Goal: Task Accomplishment & Management: Use online tool/utility

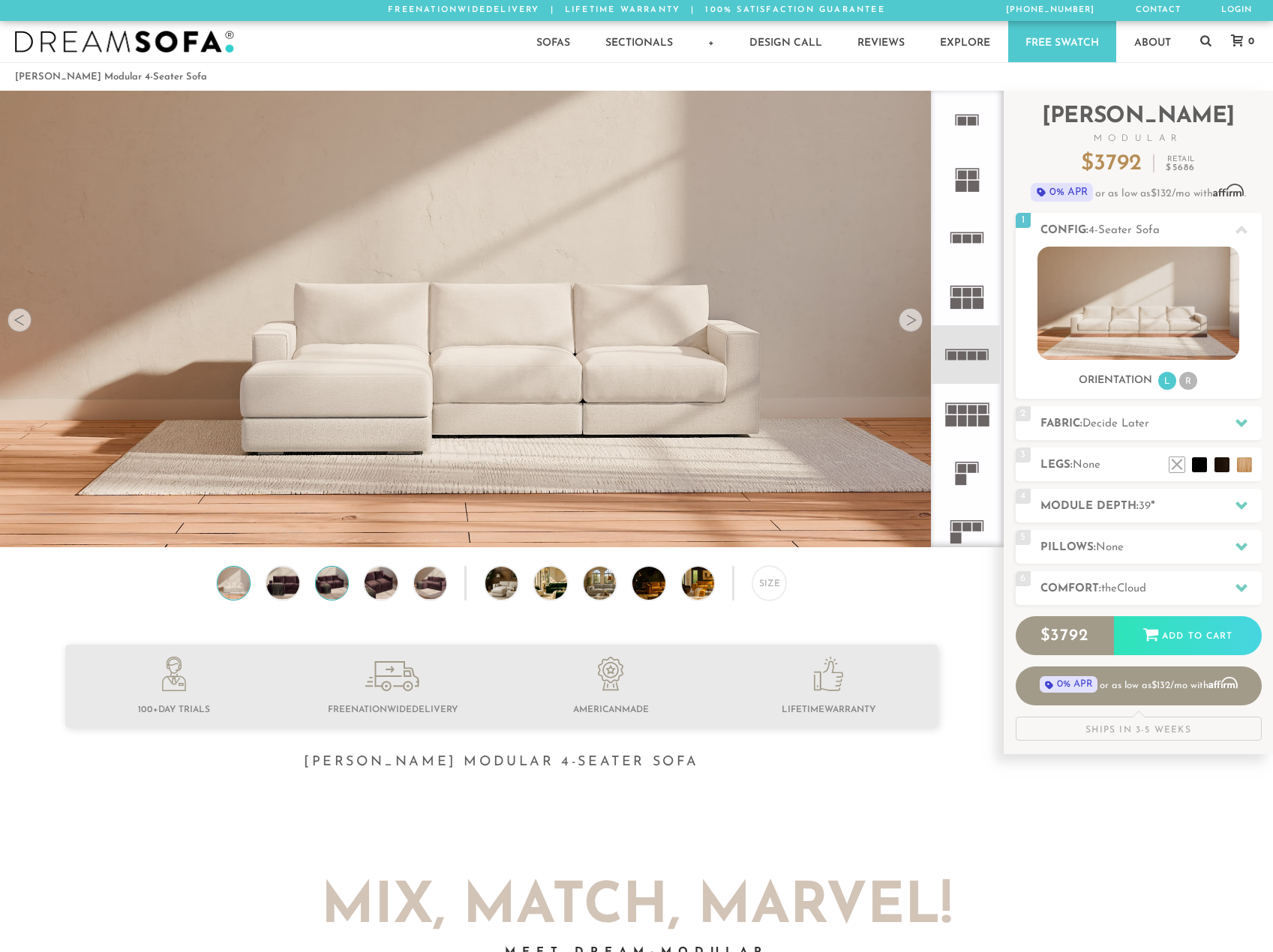
scroll to position [17042, 1261]
click at [912, 322] on div at bounding box center [910, 320] width 24 height 24
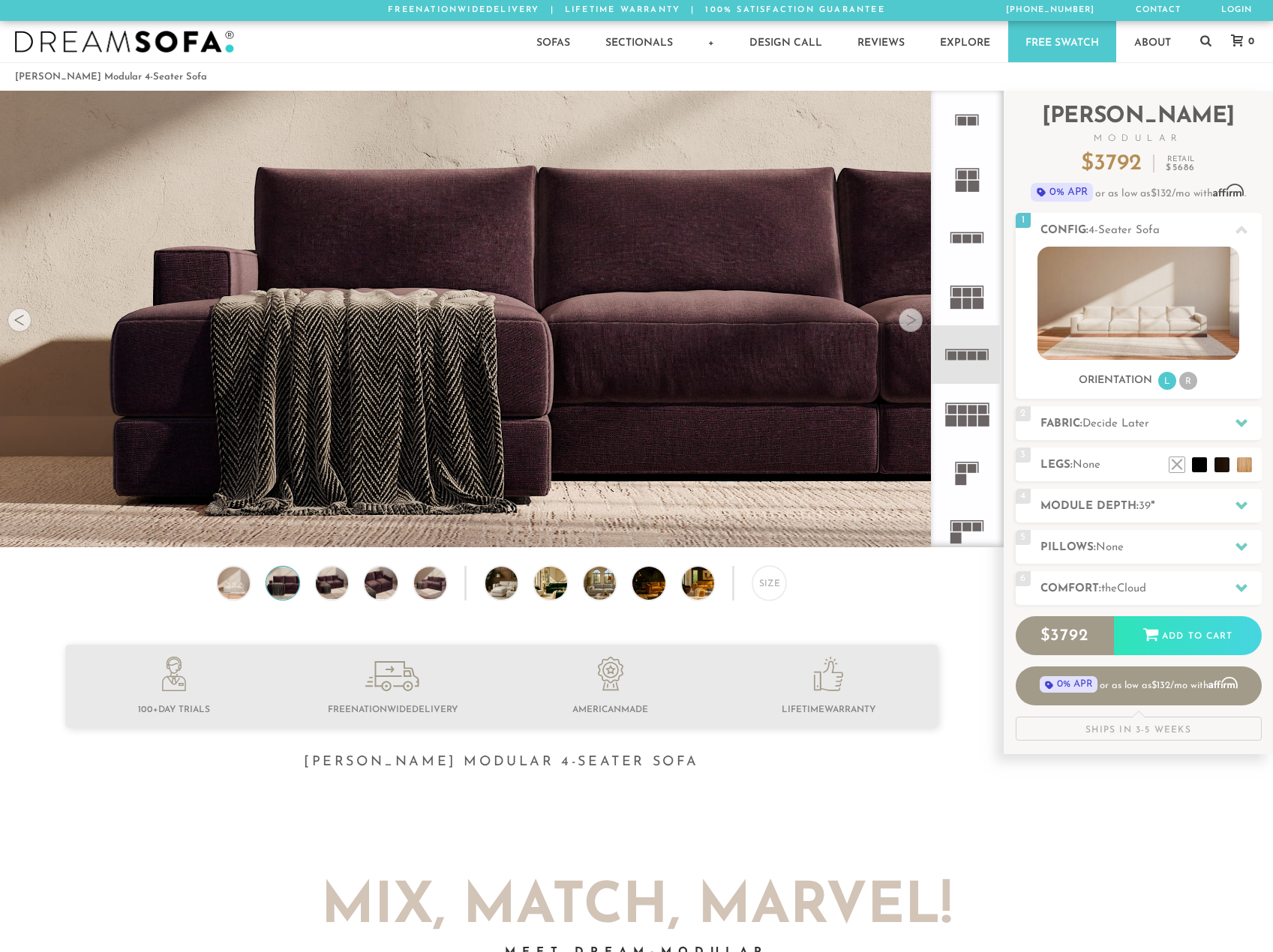
click at [911, 322] on div at bounding box center [910, 320] width 24 height 24
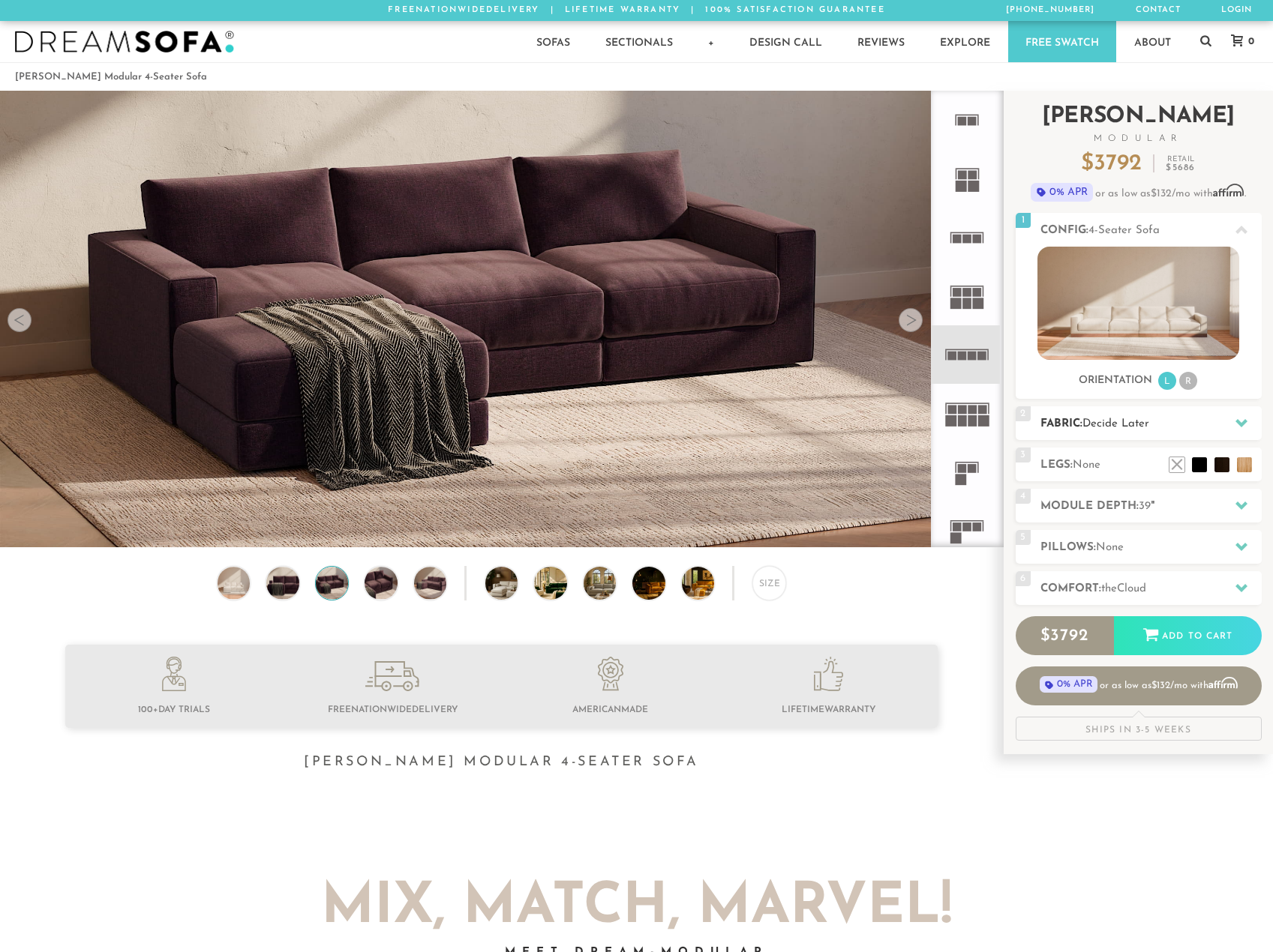
click at [1243, 426] on icon at bounding box center [1242, 423] width 12 height 12
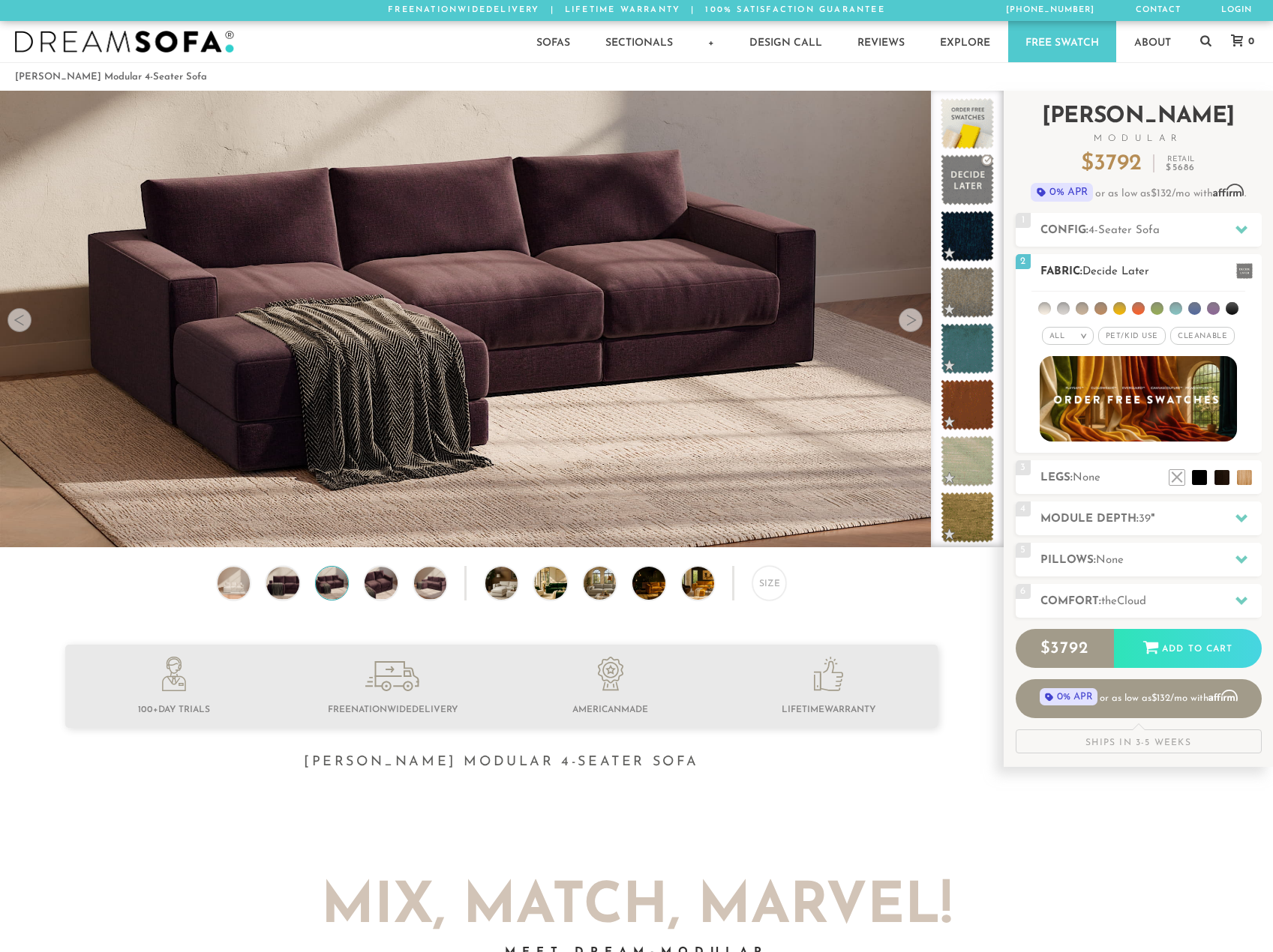
click at [1039, 309] on li at bounding box center [1044, 308] width 12 height 12
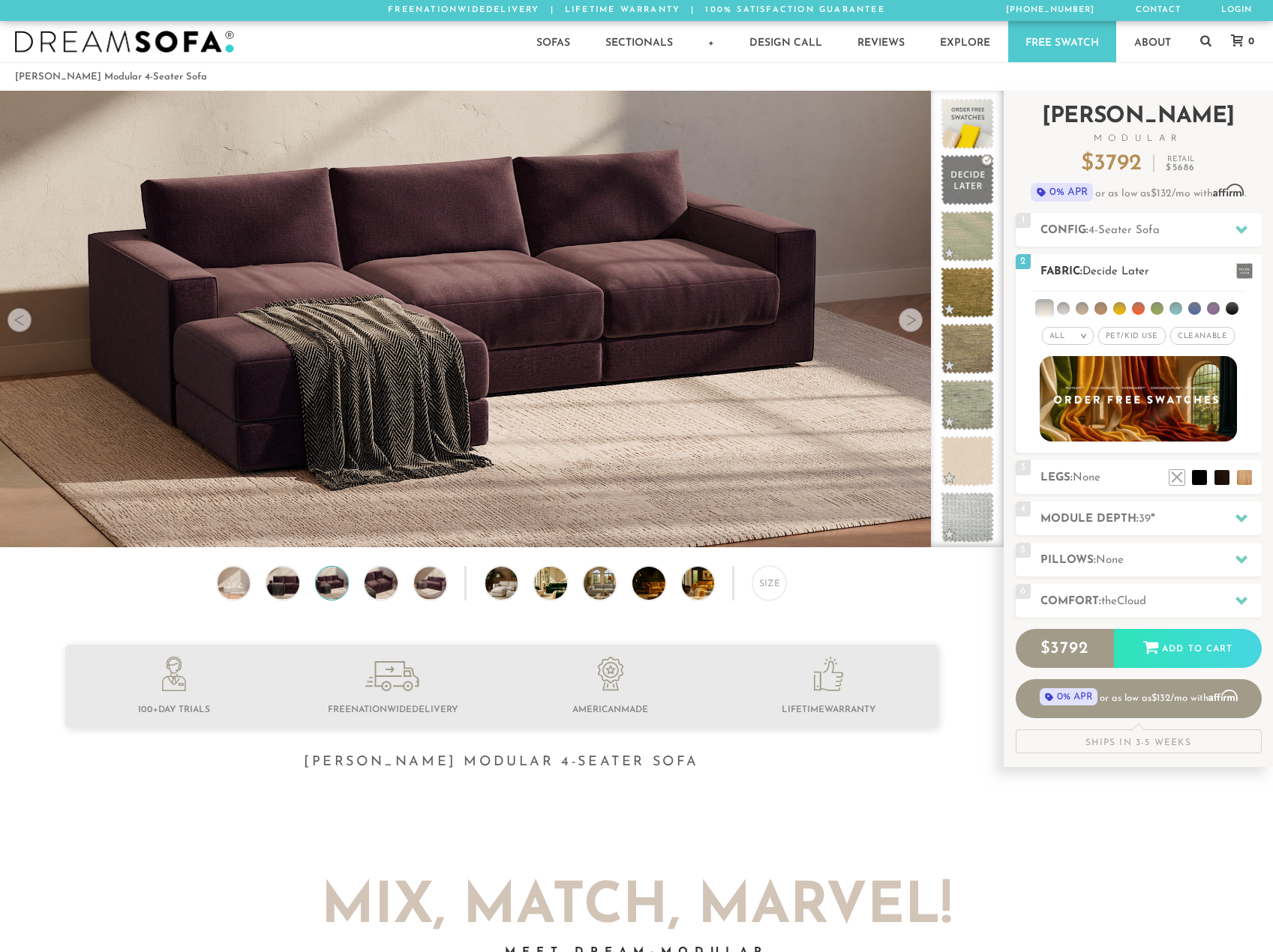
click at [1042, 309] on li at bounding box center [1044, 308] width 15 height 15
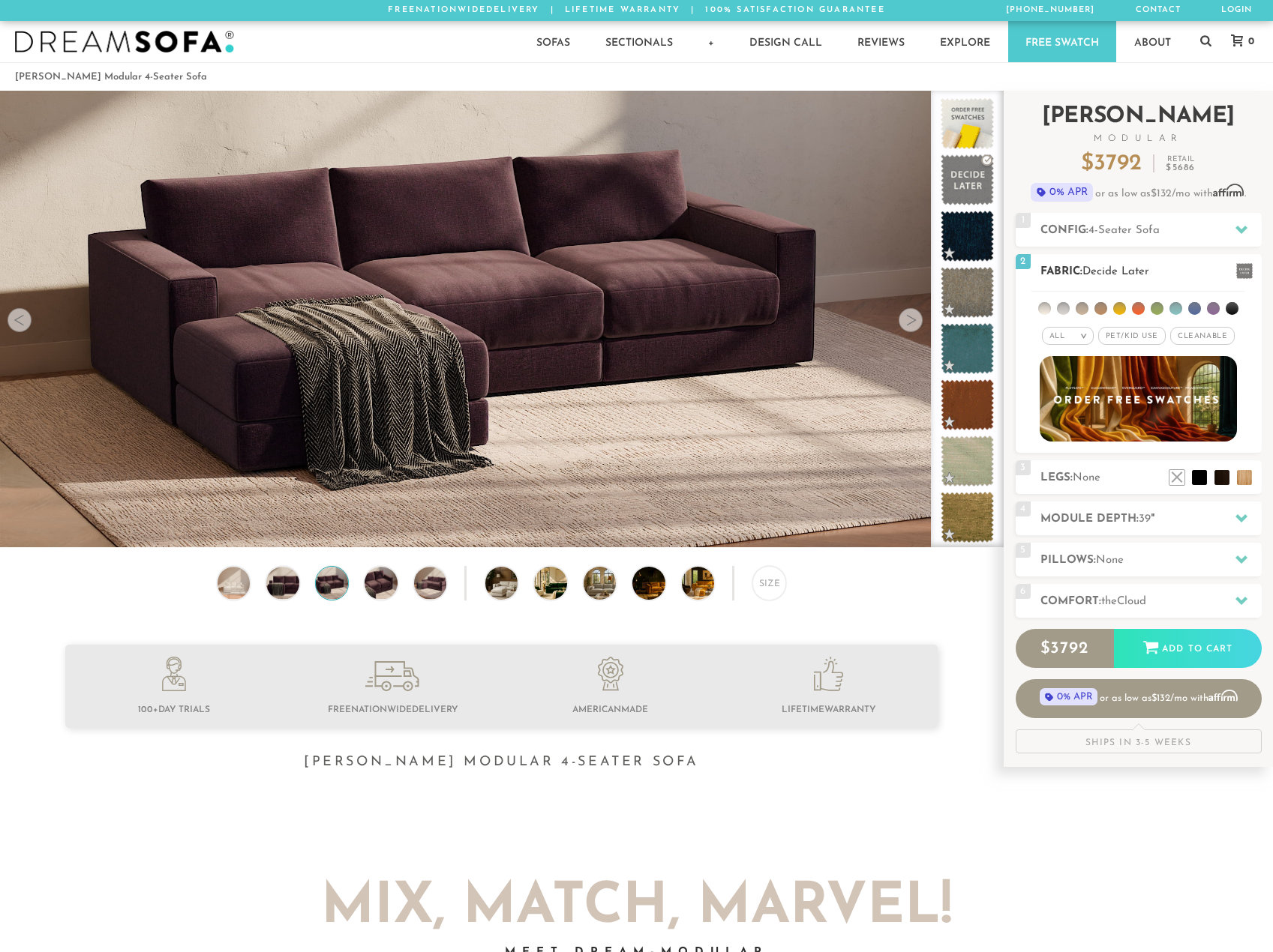
click at [1042, 309] on li at bounding box center [1044, 308] width 12 height 12
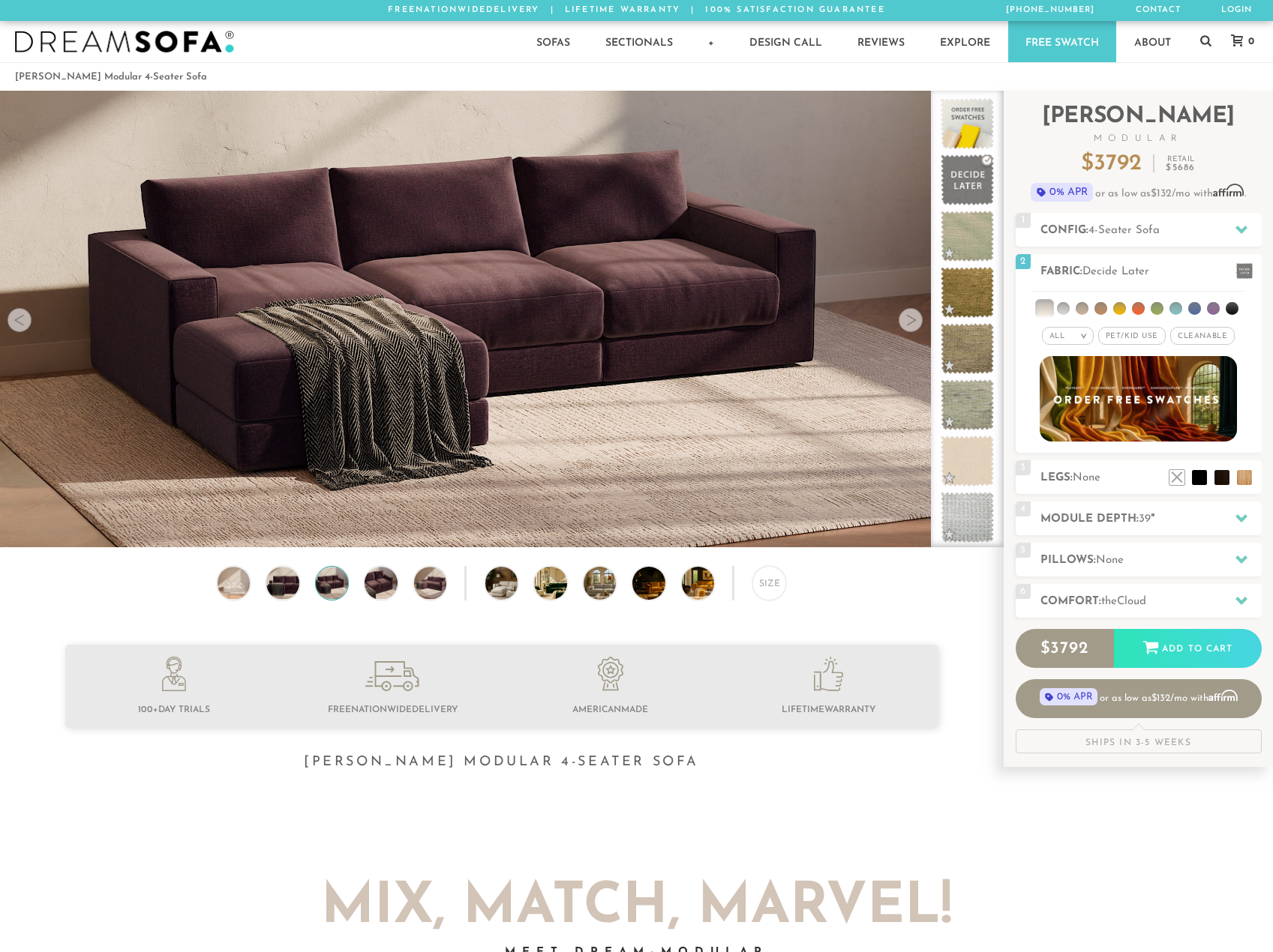
click at [938, 786] on div at bounding box center [501, 721] width 1003 height 153
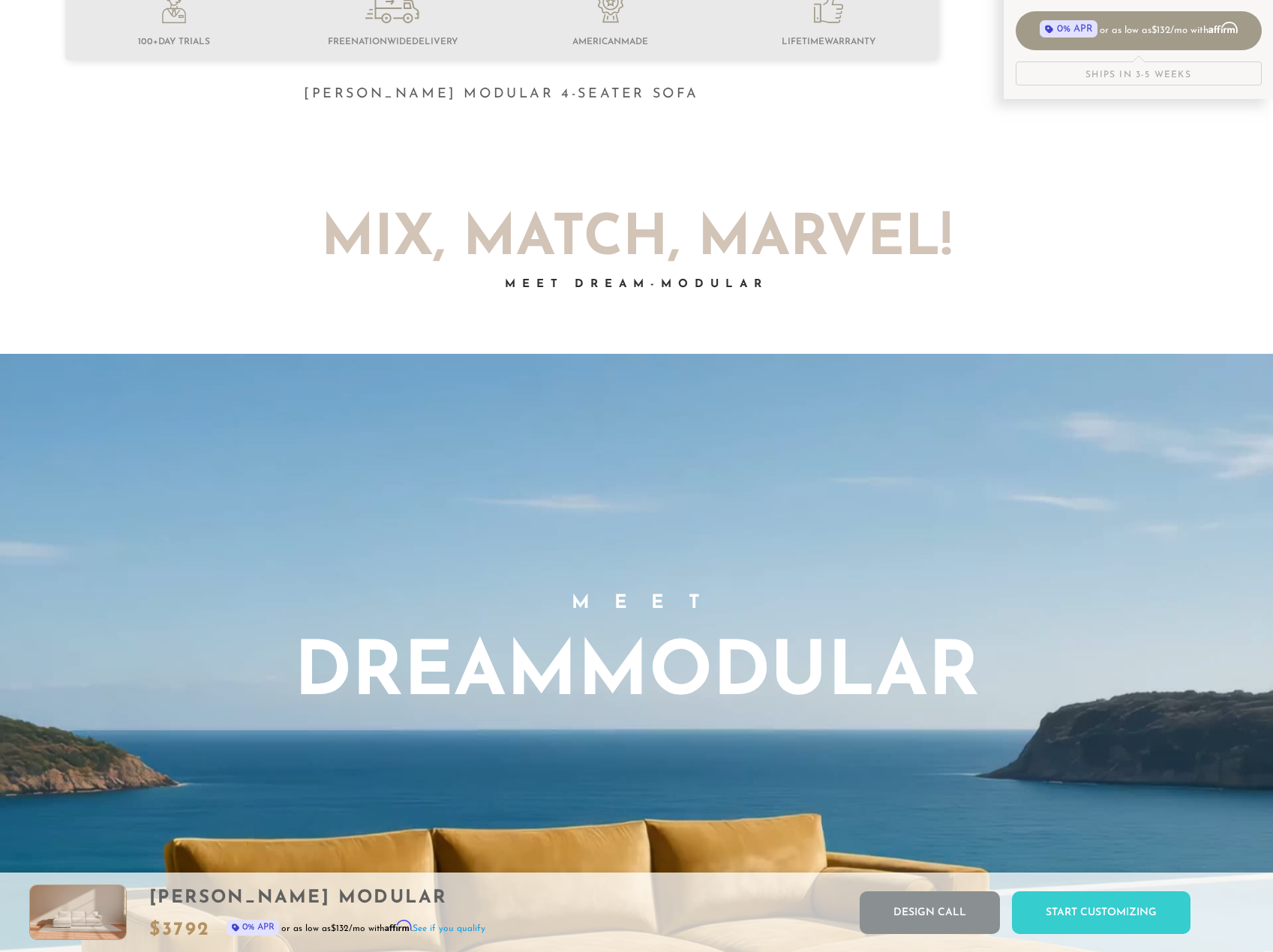
scroll to position [0, 0]
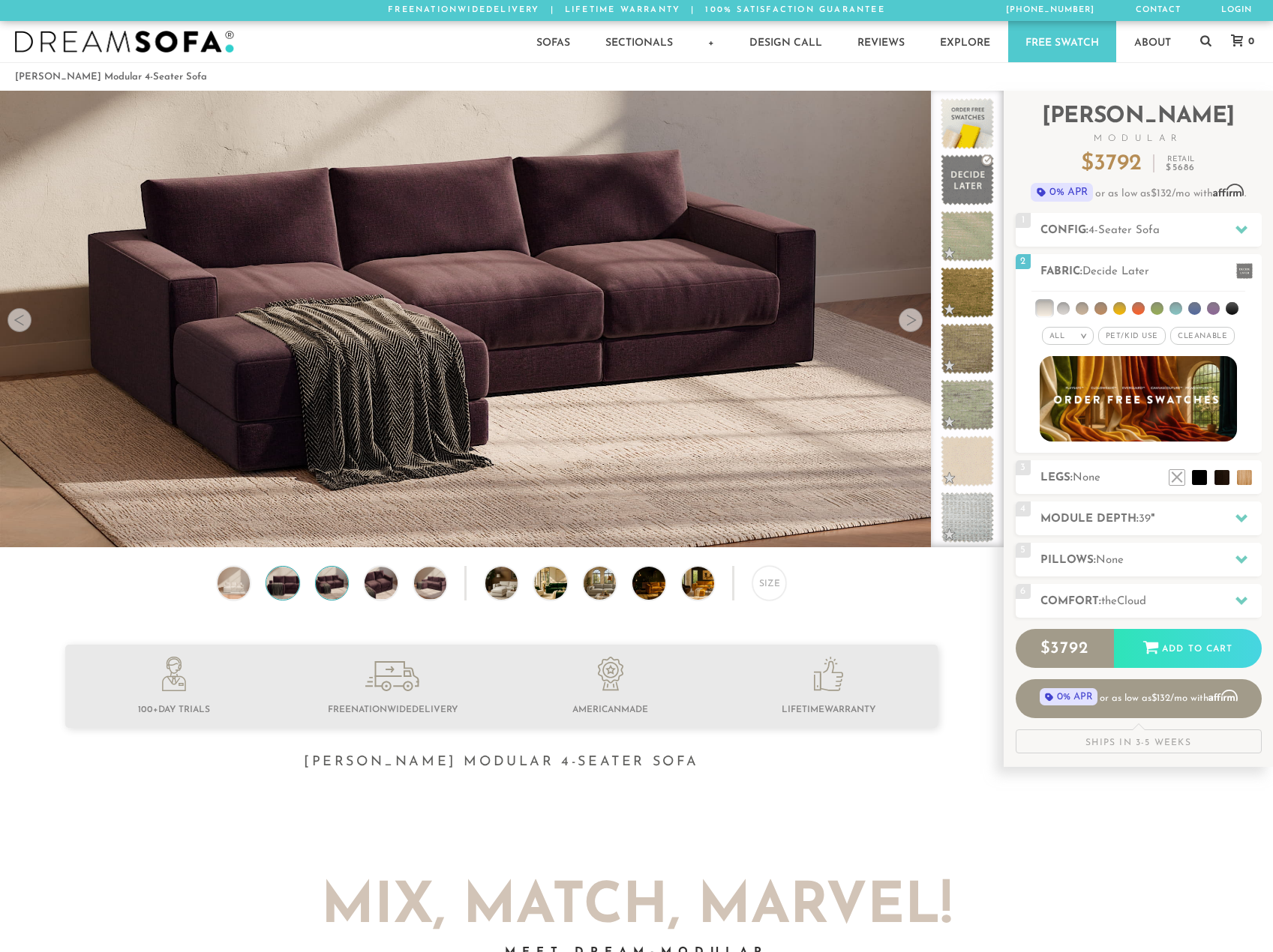
click at [288, 587] on img at bounding box center [282, 583] width 39 height 32
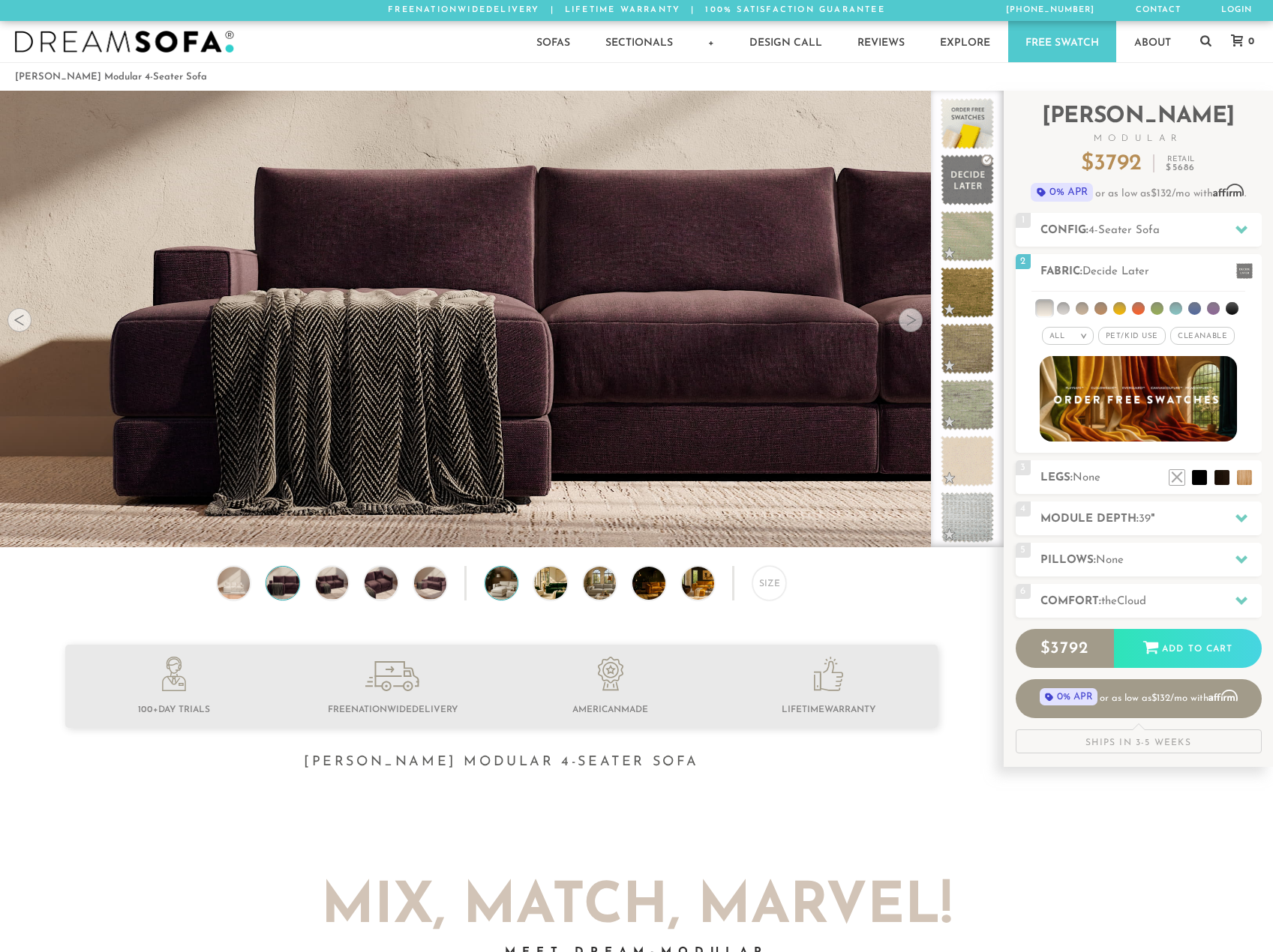
click at [505, 586] on img at bounding box center [514, 583] width 58 height 32
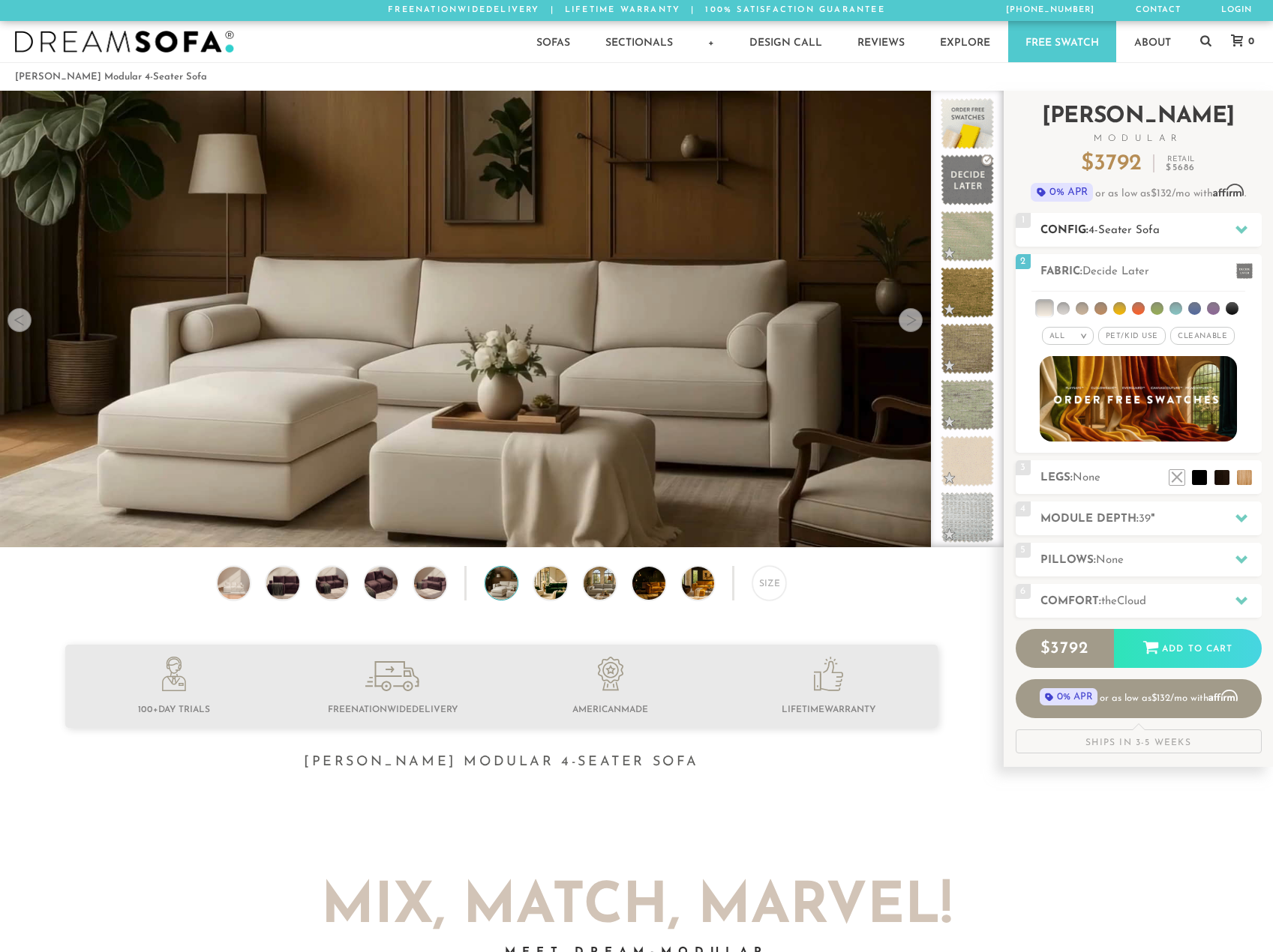
click at [1243, 233] on icon at bounding box center [1242, 229] width 12 height 12
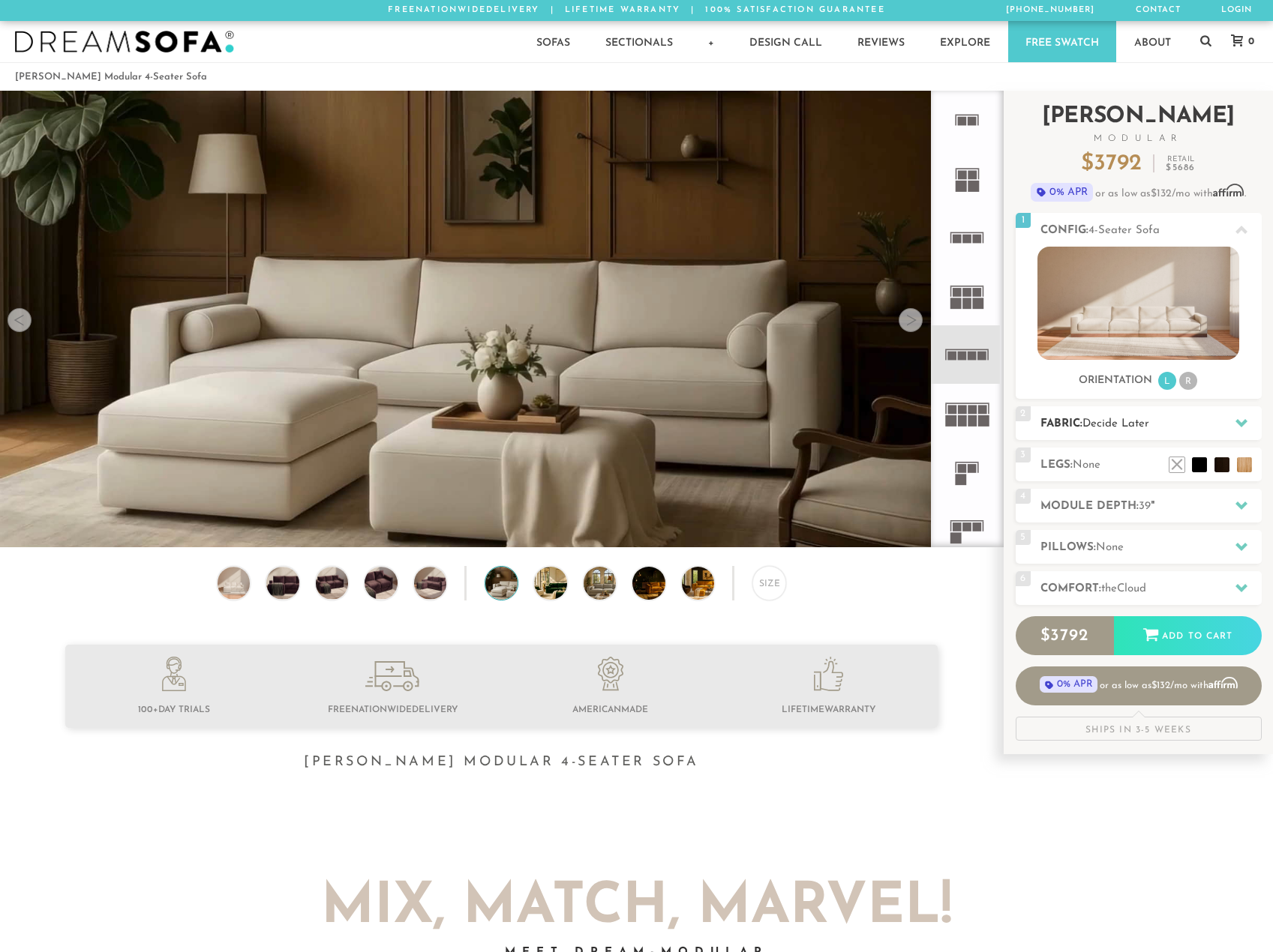
click at [1245, 421] on icon at bounding box center [1242, 423] width 12 height 8
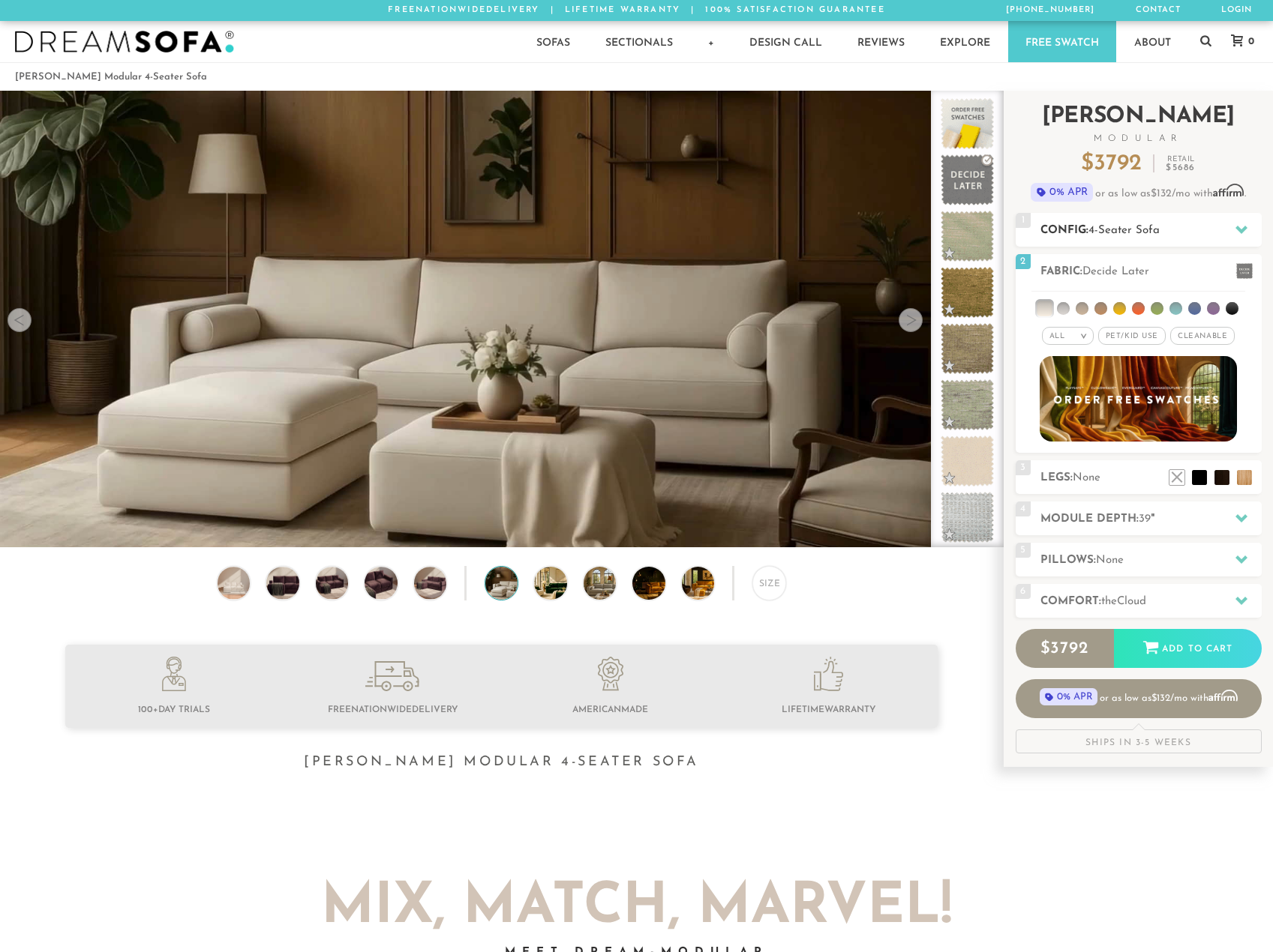
click at [1245, 228] on icon at bounding box center [1242, 230] width 12 height 8
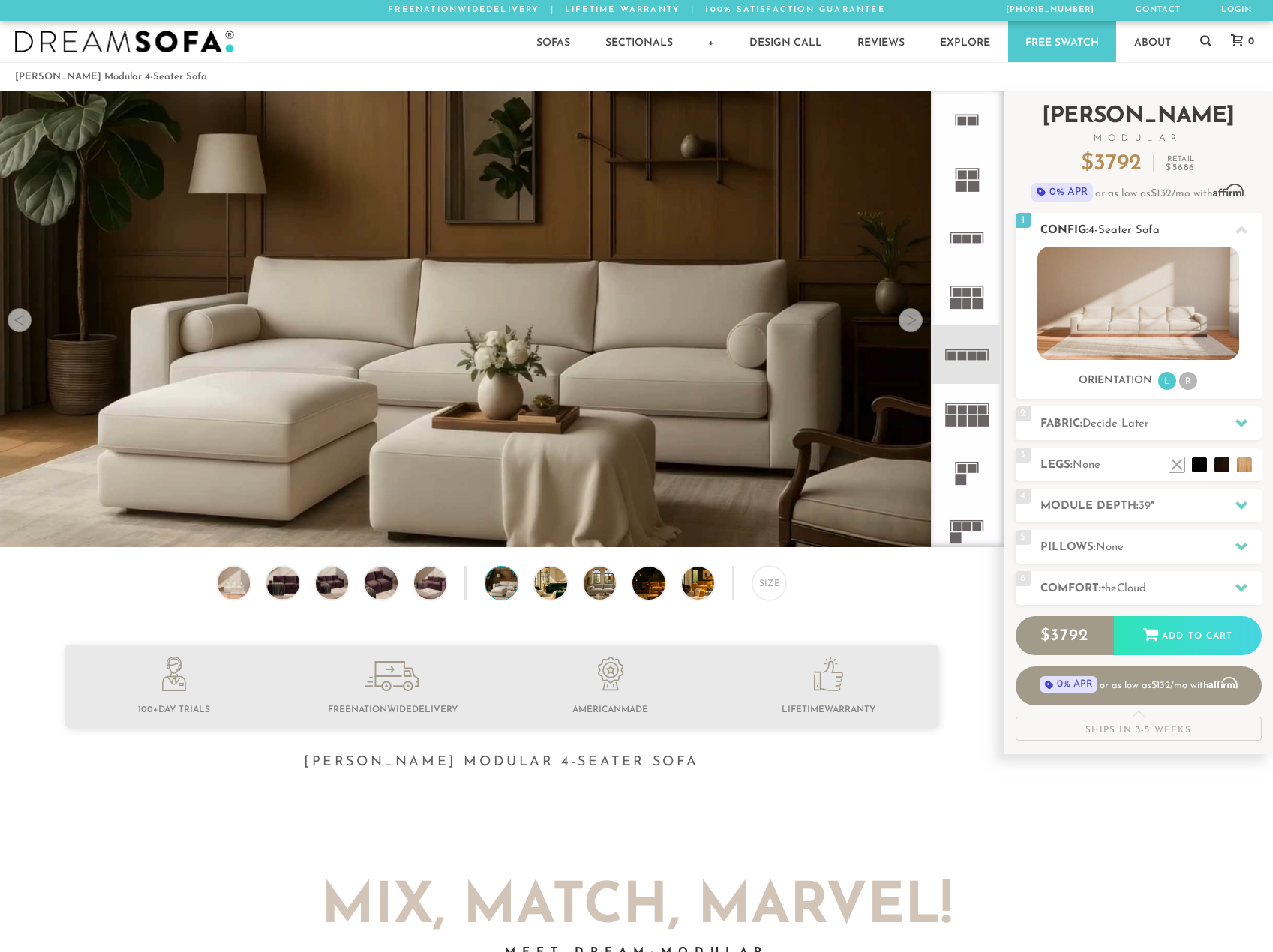
click at [1185, 382] on li "R" at bounding box center [1189, 381] width 18 height 18
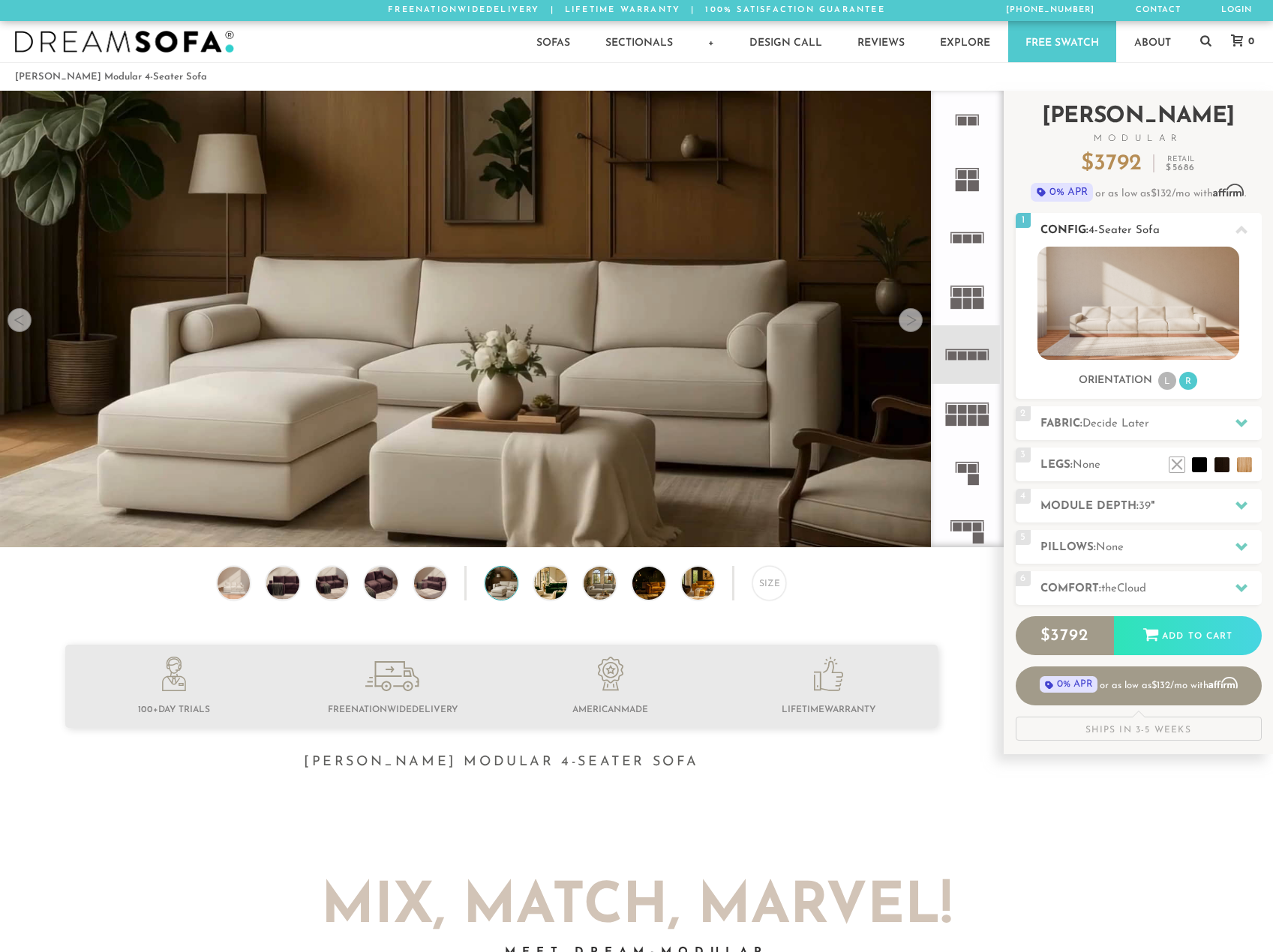
click at [1166, 382] on li "L" at bounding box center [1167, 381] width 18 height 18
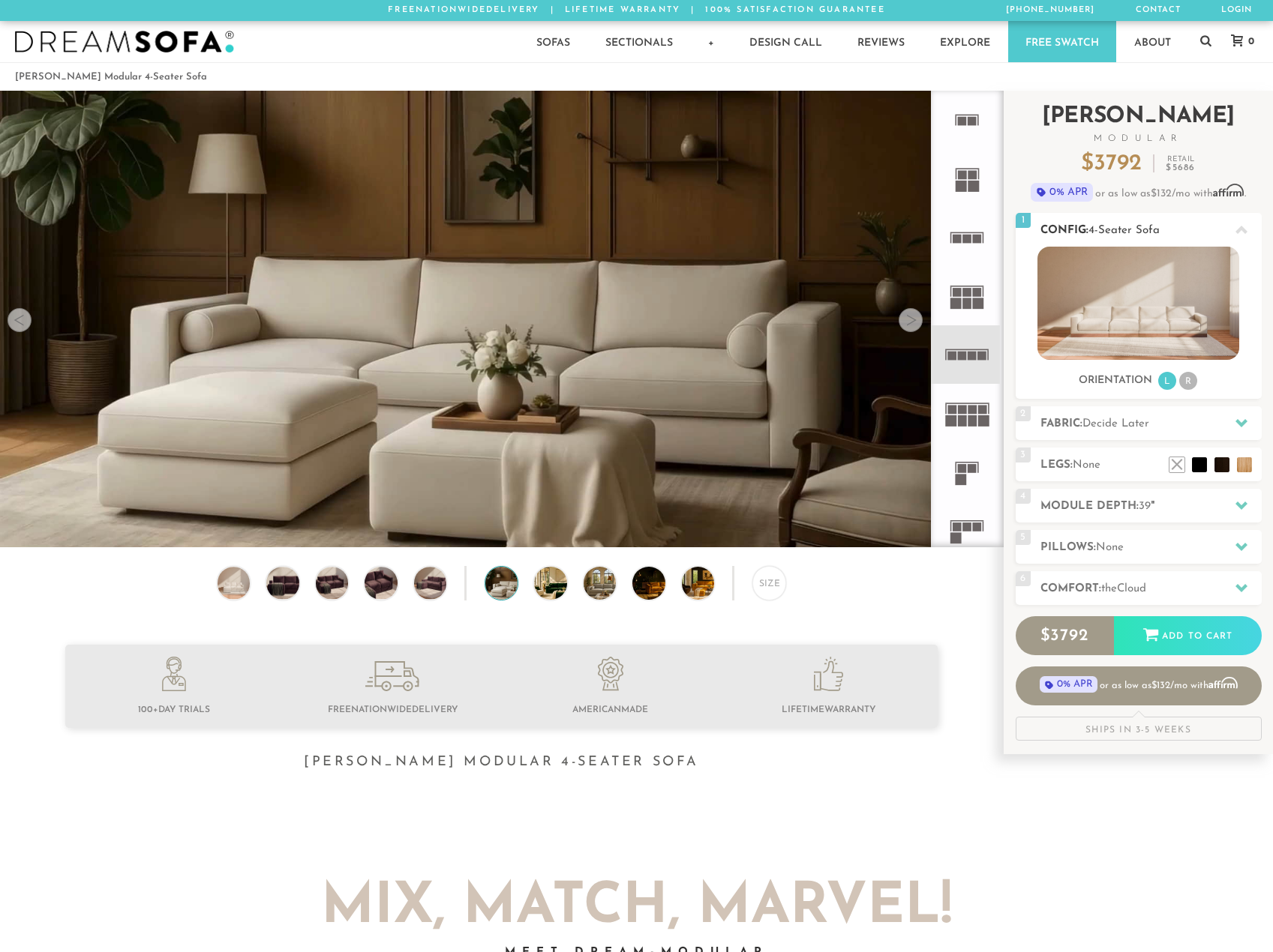
click at [1189, 378] on li "R" at bounding box center [1189, 381] width 18 height 18
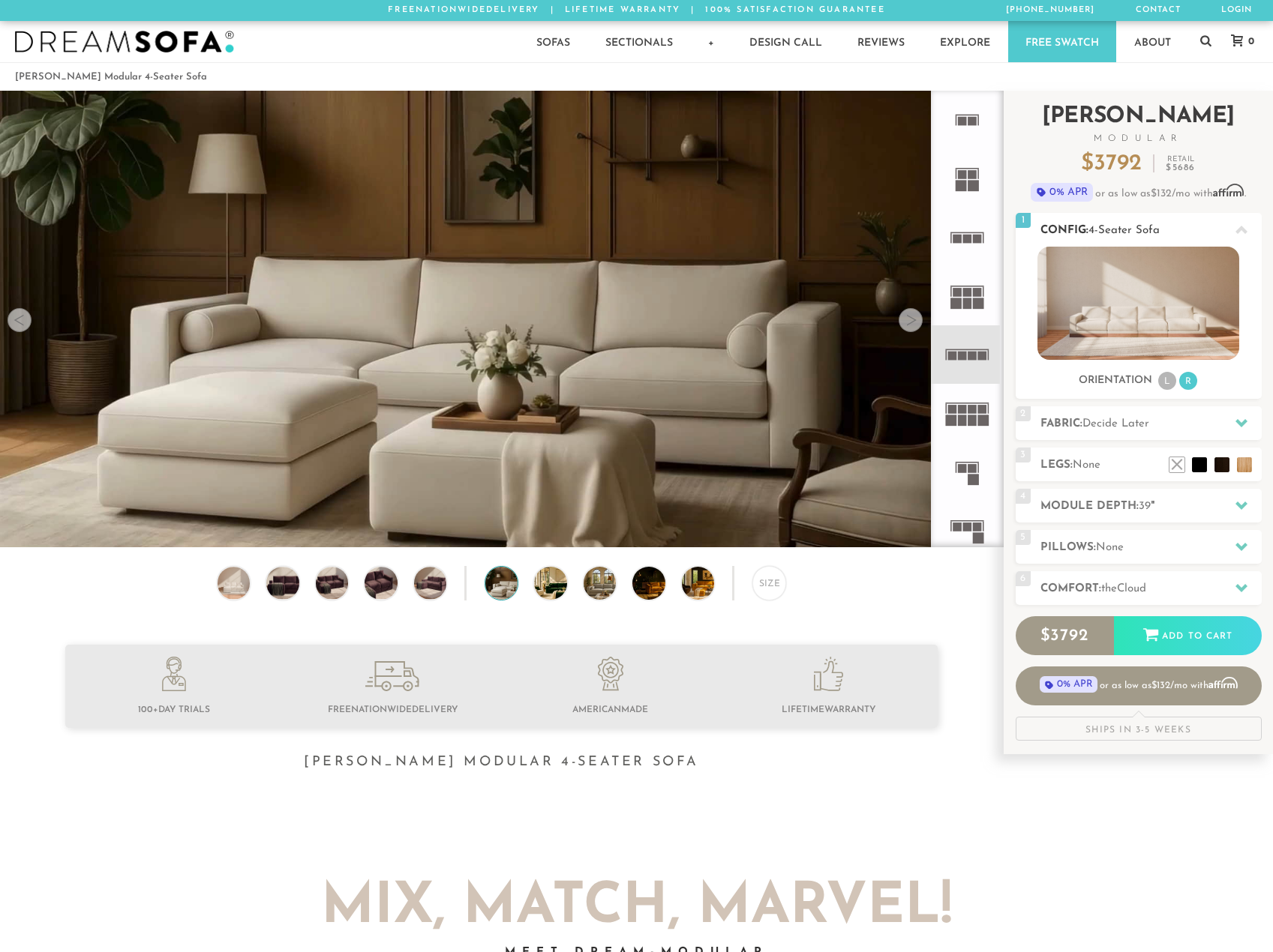
click at [1163, 379] on li "L" at bounding box center [1167, 381] width 18 height 18
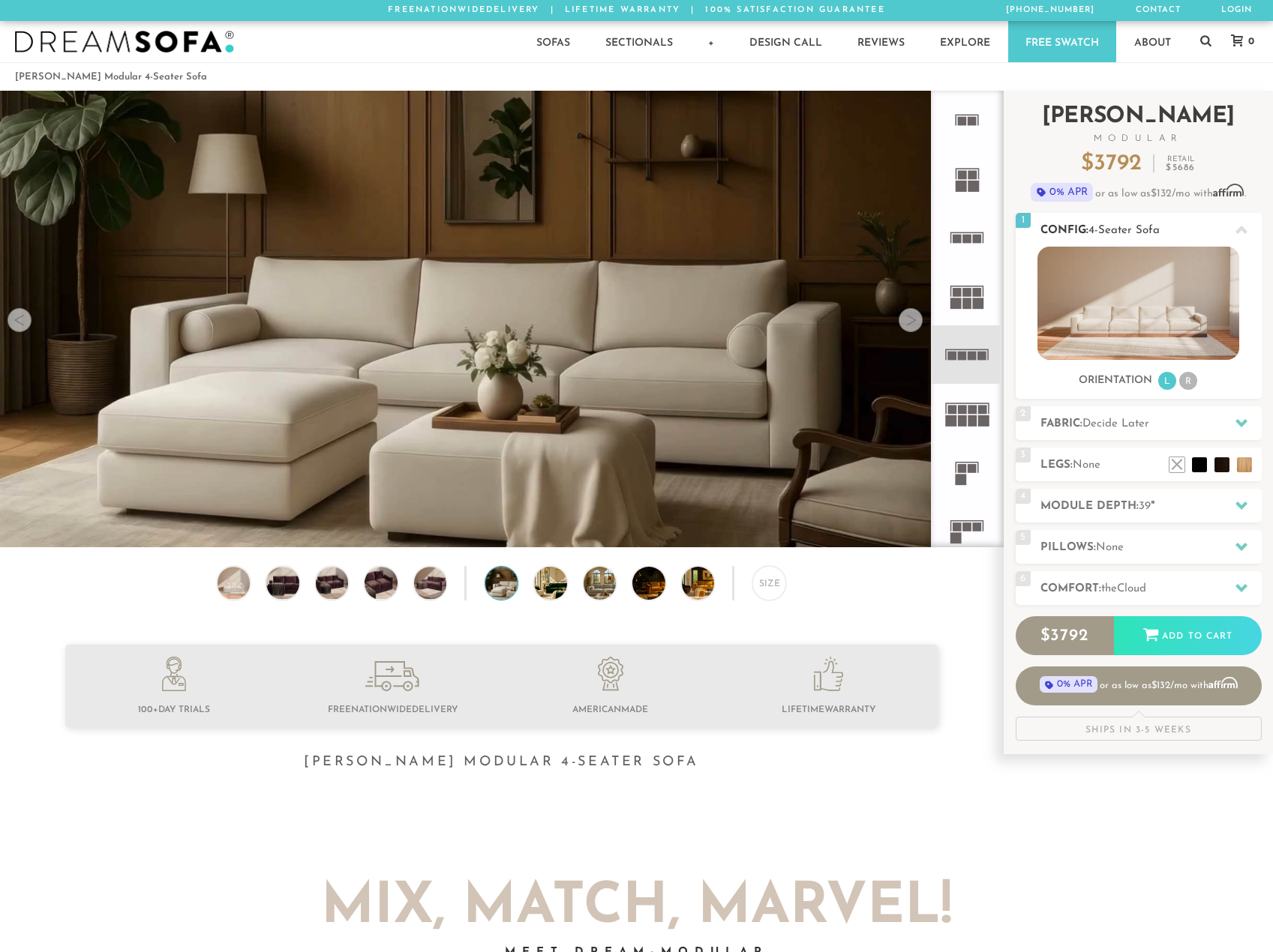
click at [1183, 380] on li "R" at bounding box center [1189, 381] width 18 height 18
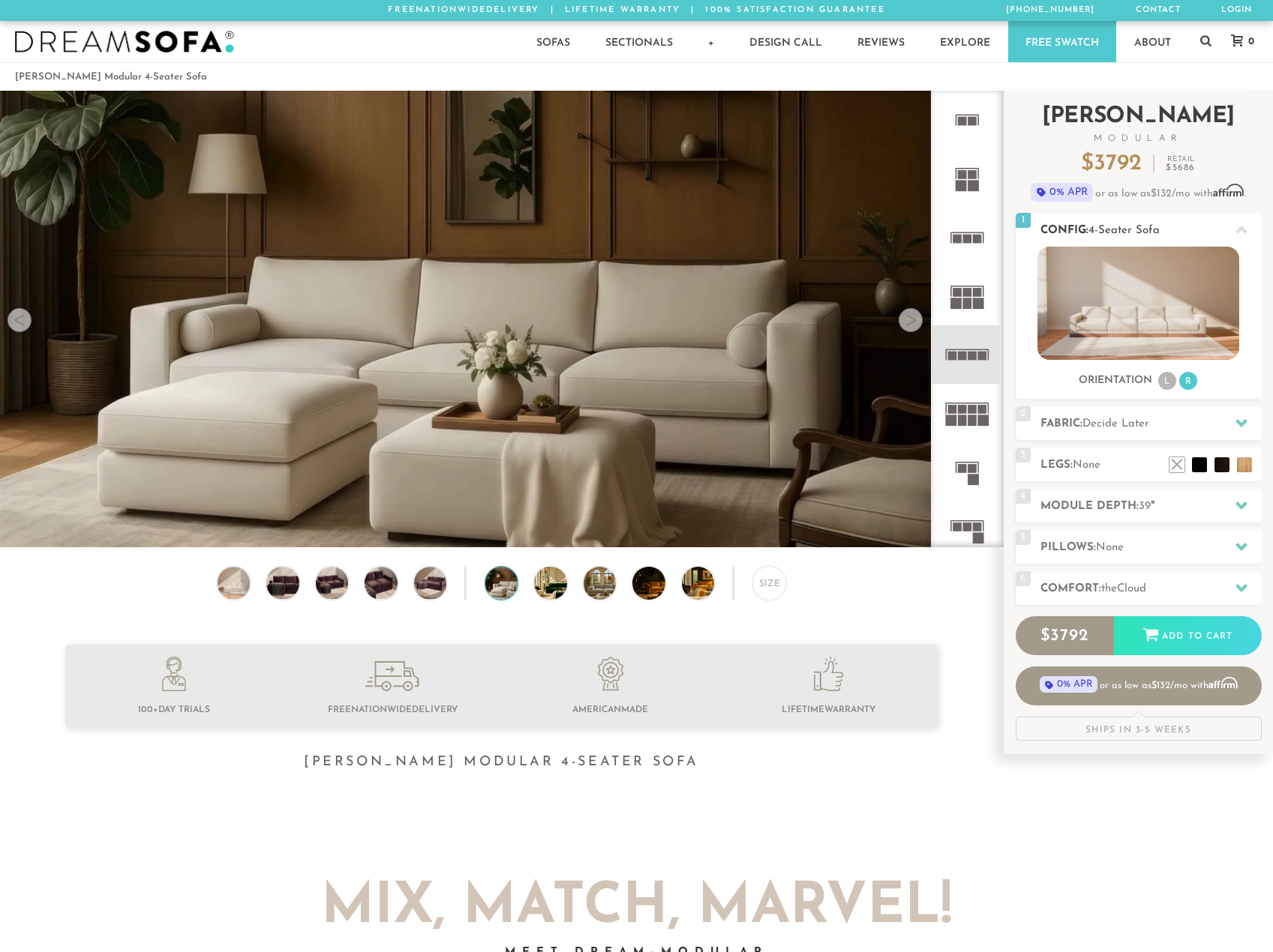
click at [1165, 379] on li "L" at bounding box center [1167, 381] width 18 height 18
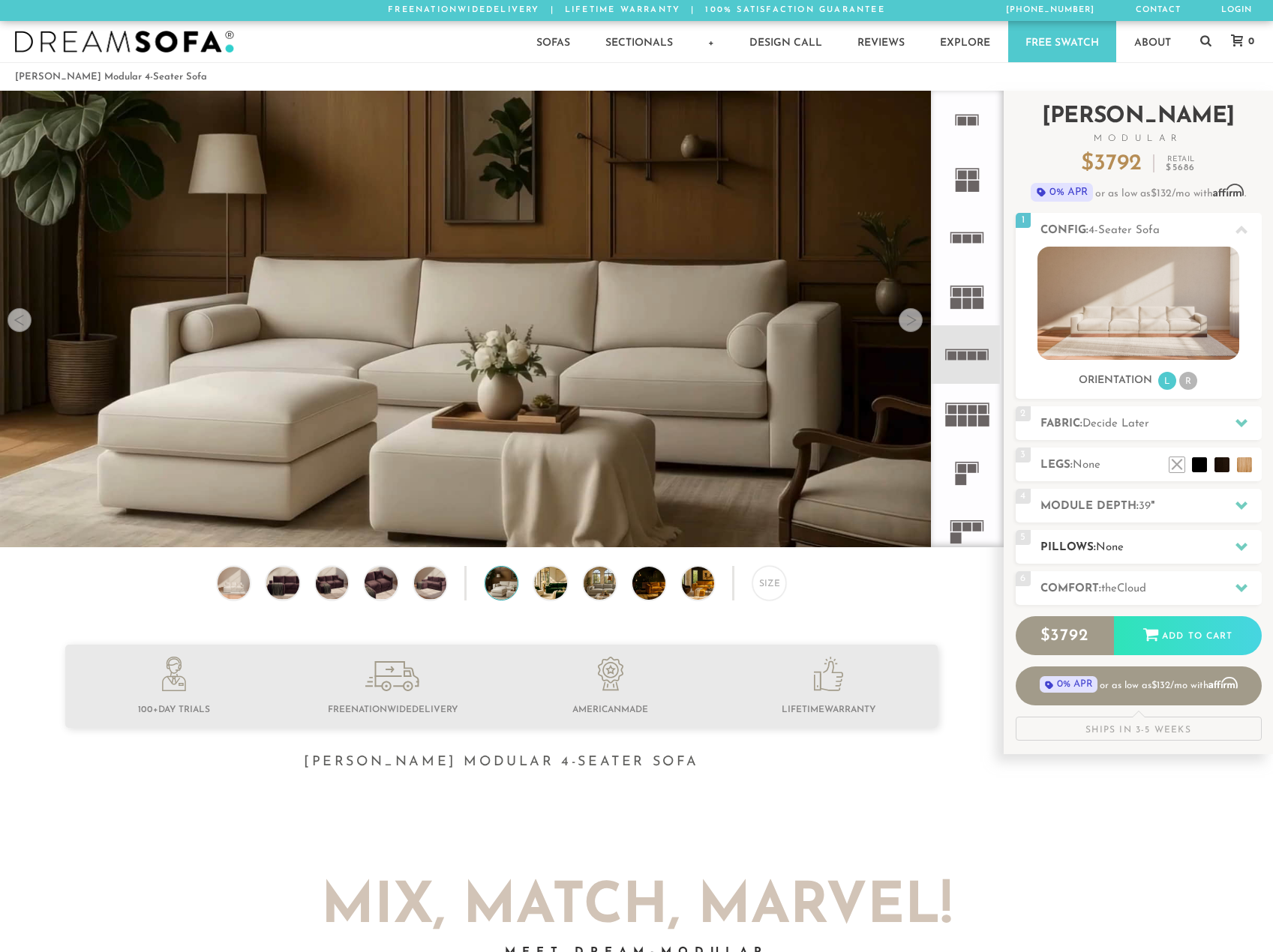
click at [1242, 546] on icon at bounding box center [1242, 547] width 12 height 8
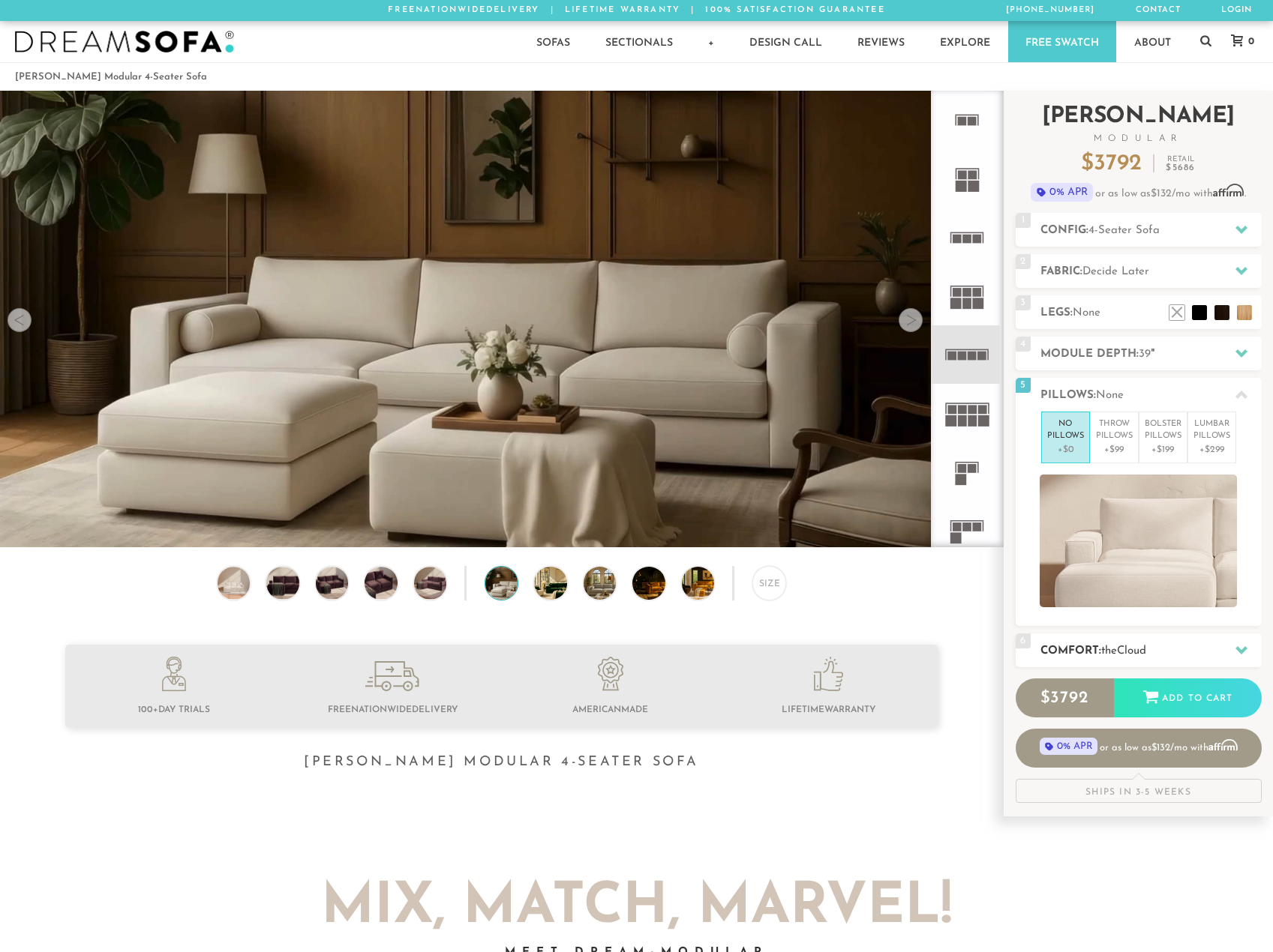
click at [1238, 649] on icon at bounding box center [1242, 651] width 12 height 8
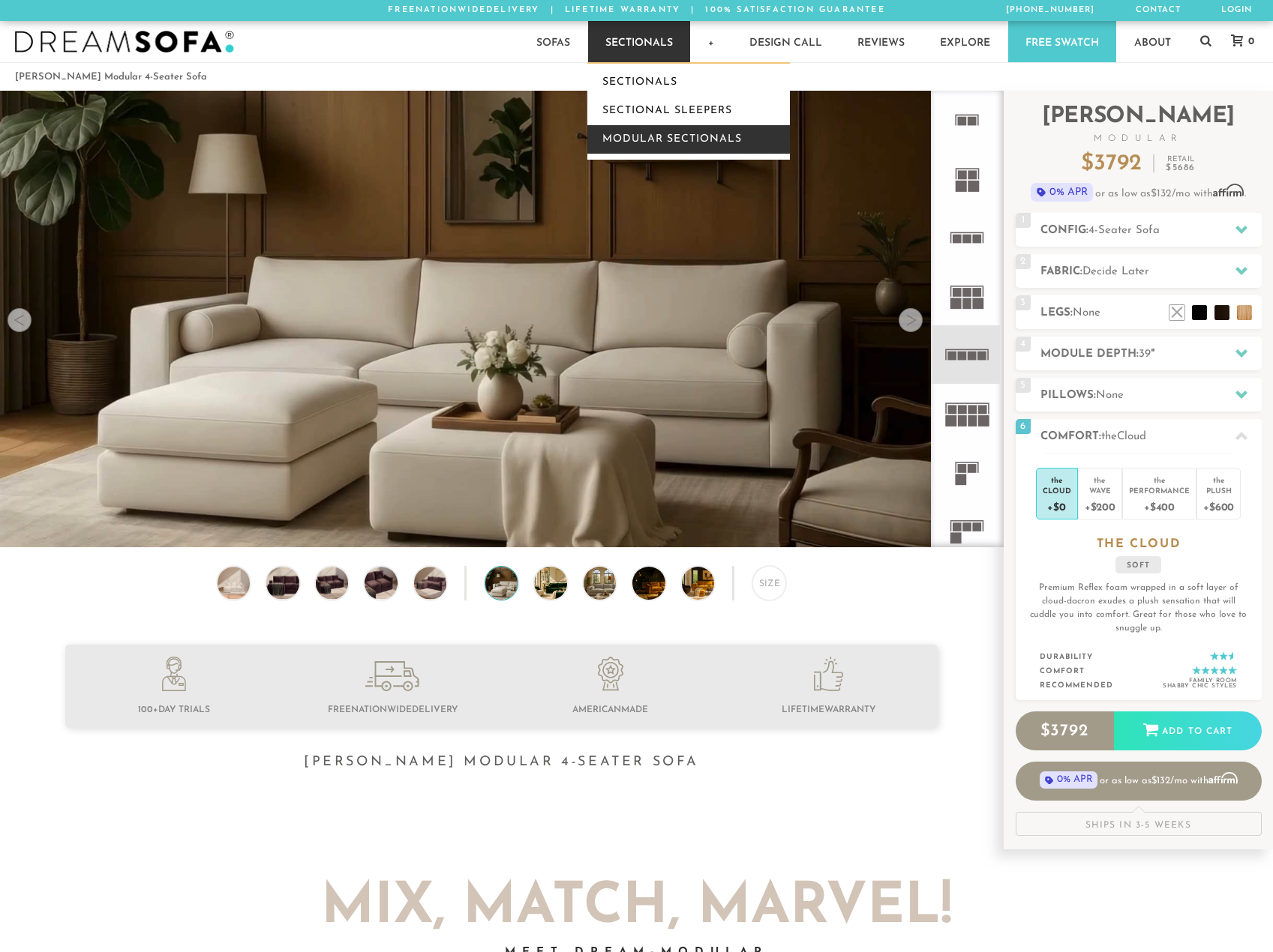
click at [647, 133] on link "Modular Sectionals" at bounding box center [688, 139] width 203 height 28
